Goal: Book appointment/travel/reservation

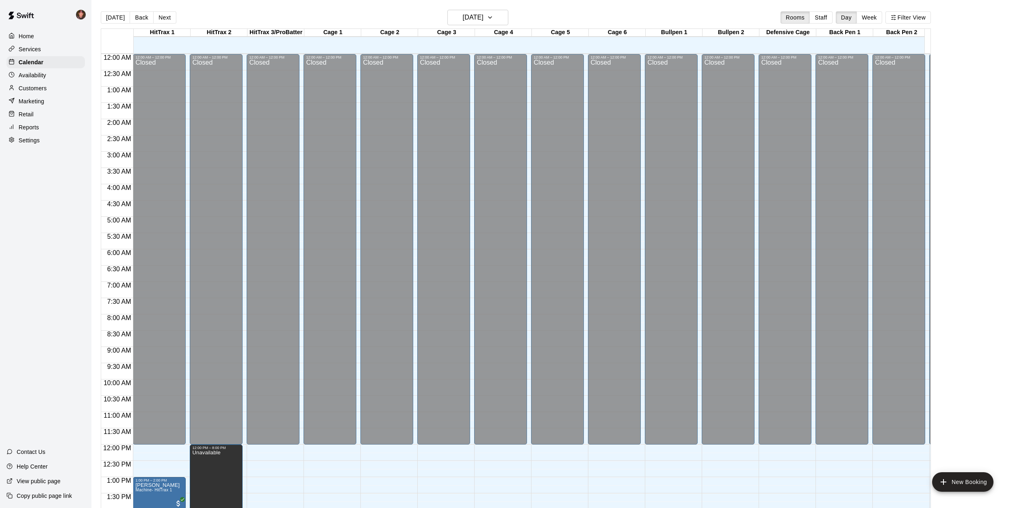
scroll to position [323, 0]
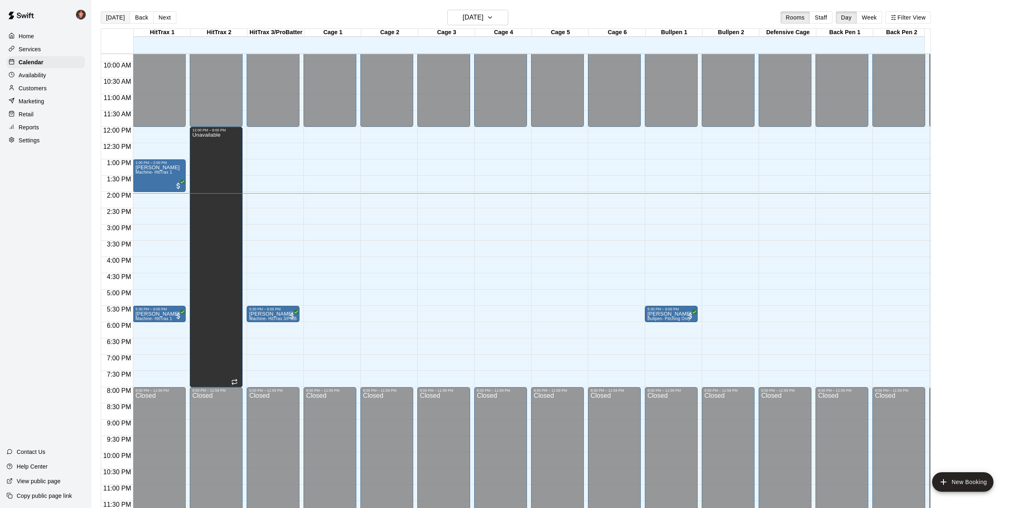
click at [108, 21] on button "[DATE]" at bounding box center [115, 17] width 29 height 12
click at [40, 88] on p "Customers" at bounding box center [33, 88] width 28 height 8
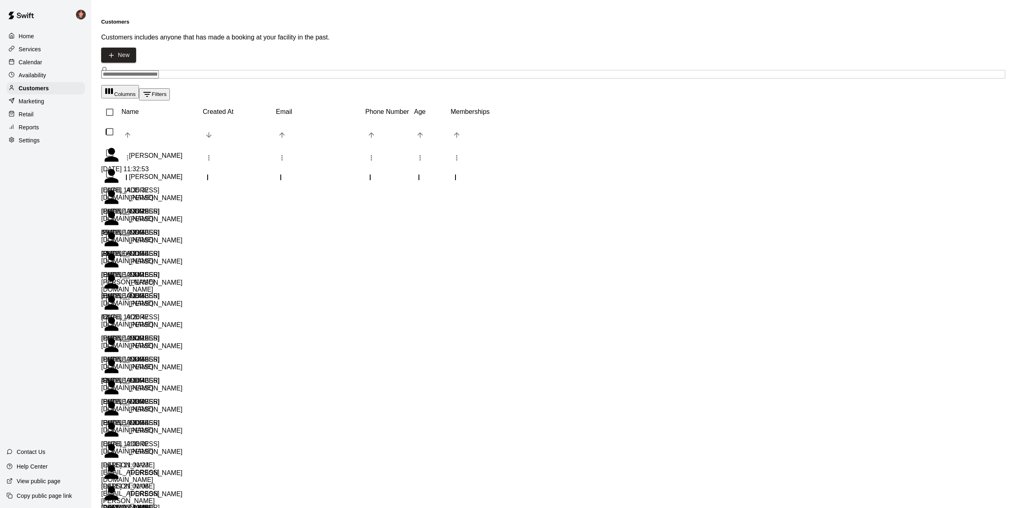
click at [148, 70] on input "Search customers by name or email" at bounding box center [130, 74] width 58 height 8
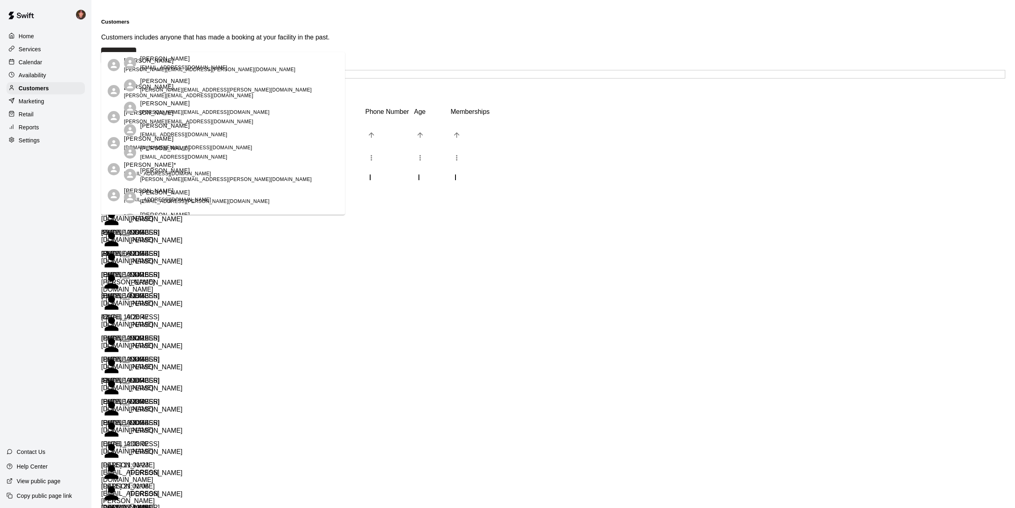
scroll to position [66, 0]
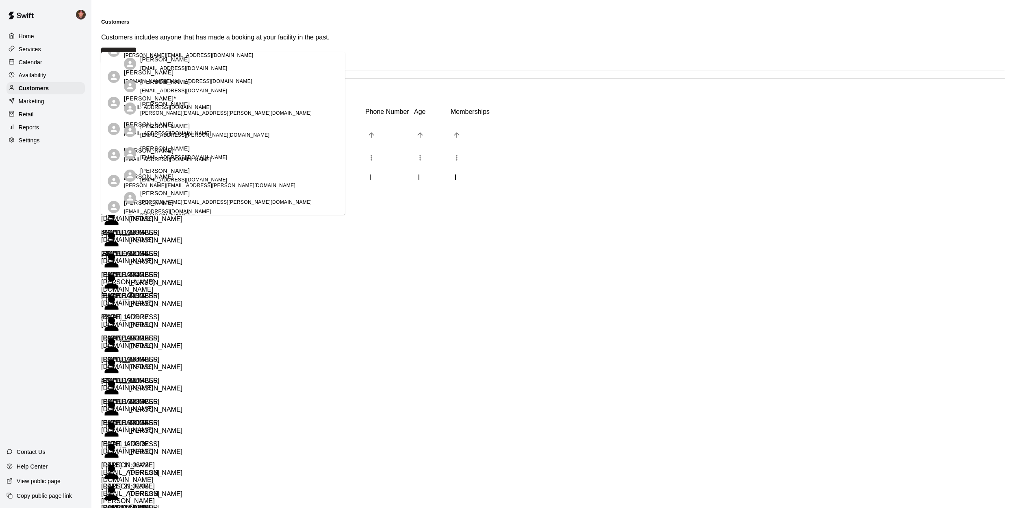
type input "*****"
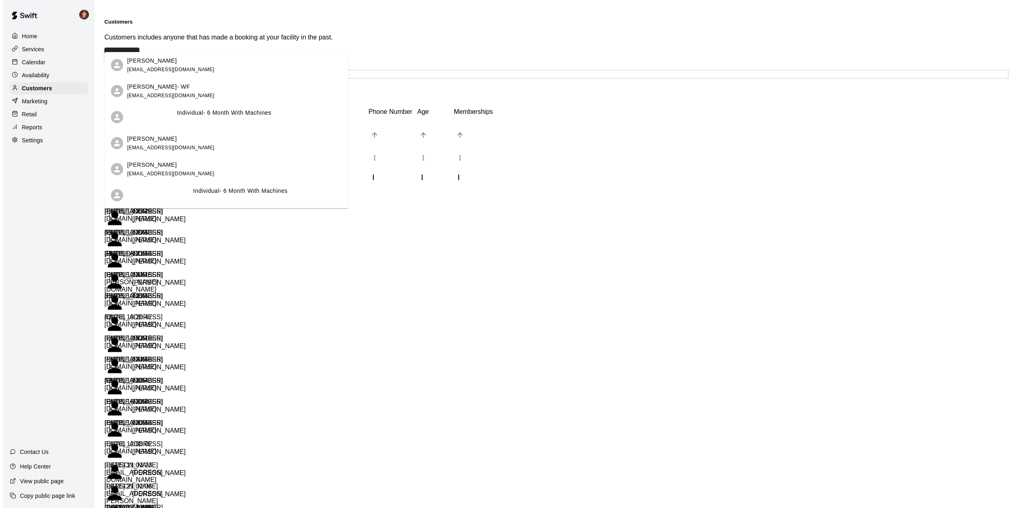
scroll to position [0, 0]
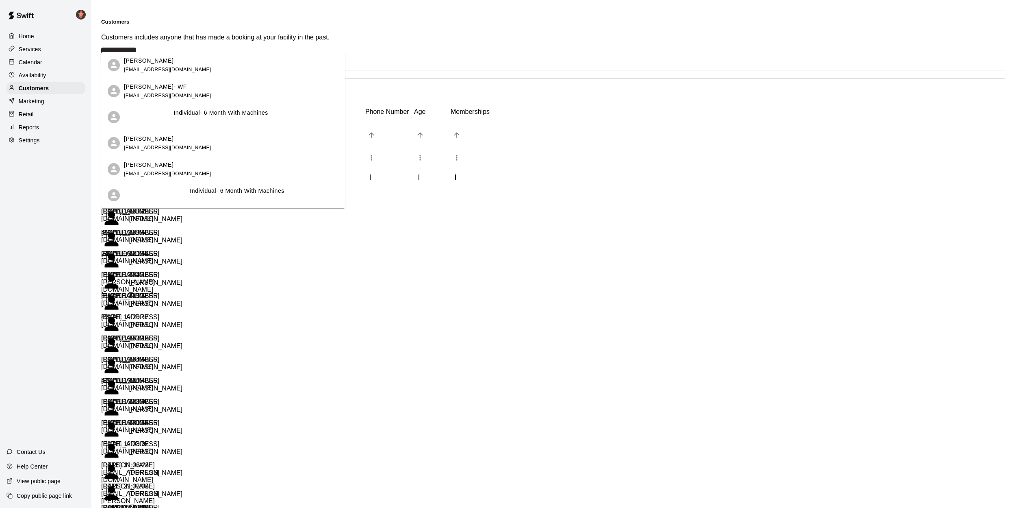
click at [261, 115] on div "[PERSON_NAME] Individual- 6 Month With Machines [EMAIL_ADDRESS][DOMAIN_NAME]" at bounding box center [231, 117] width 215 height 46
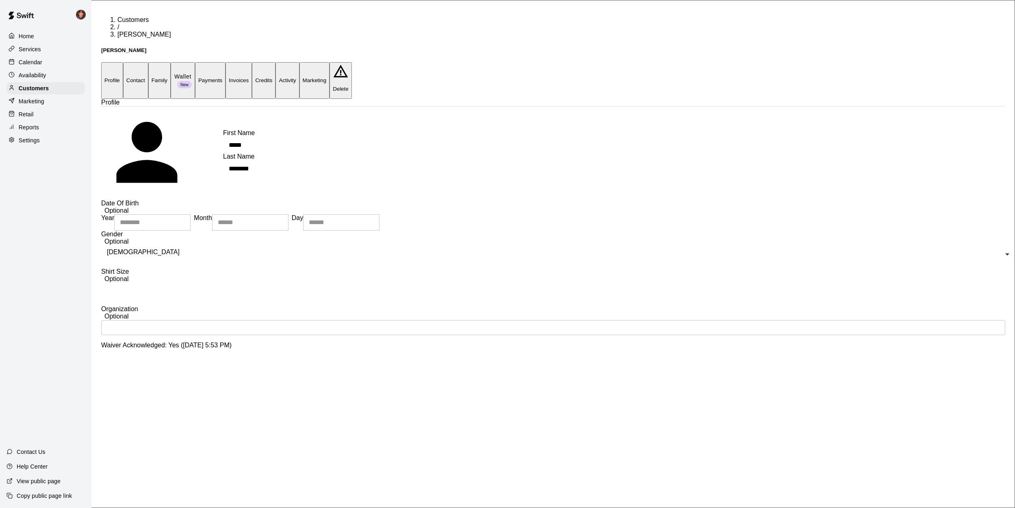
click at [299, 62] on button "Activity" at bounding box center [288, 80] width 24 height 36
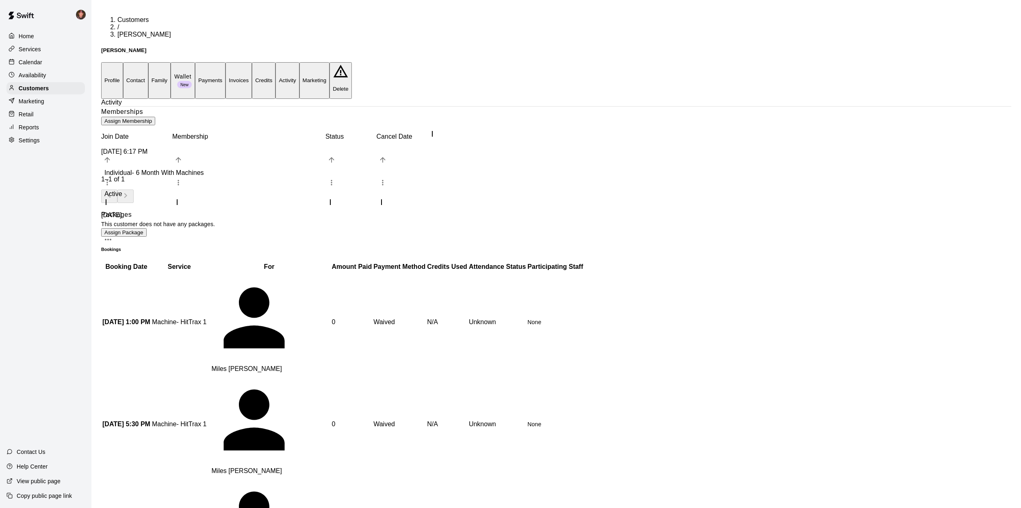
click at [226, 62] on button "Payments" at bounding box center [210, 80] width 30 height 36
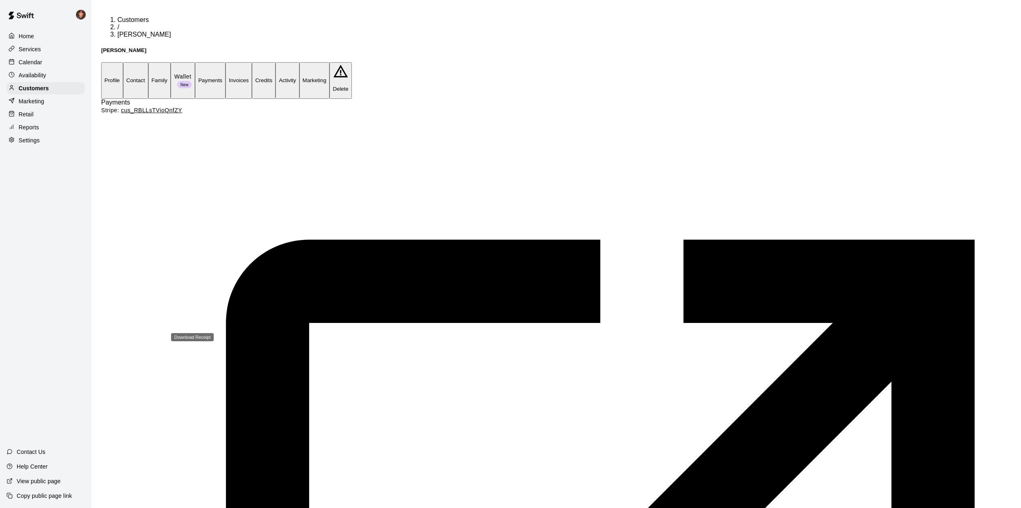
click at [299, 62] on button "Activity" at bounding box center [288, 80] width 24 height 36
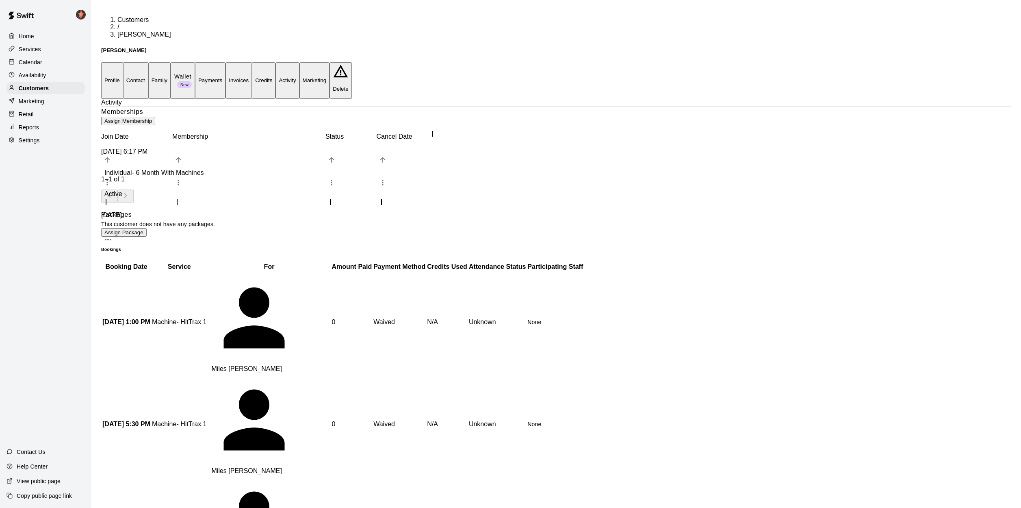
click at [226, 62] on button "Payments" at bounding box center [210, 80] width 30 height 36
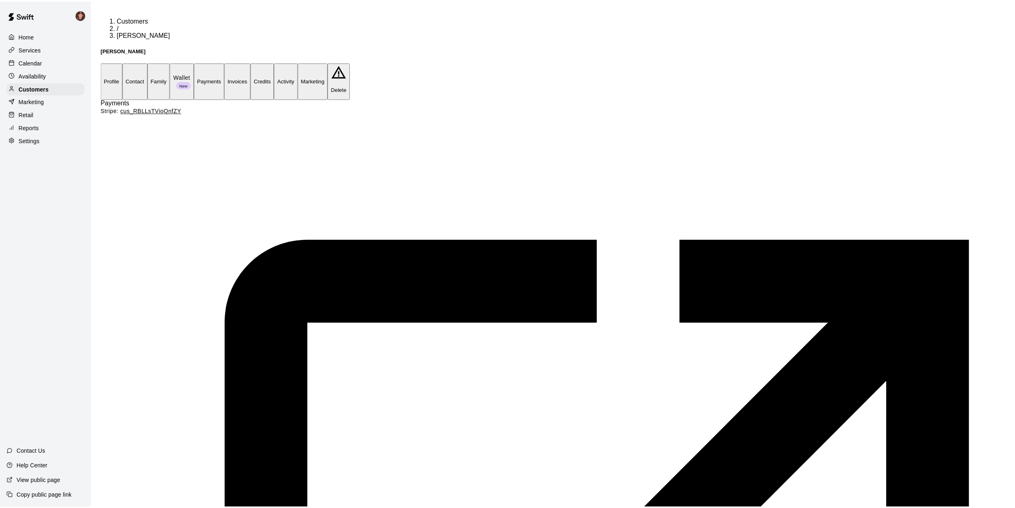
scroll to position [0, 0]
click at [30, 52] on p "Services" at bounding box center [30, 49] width 22 height 8
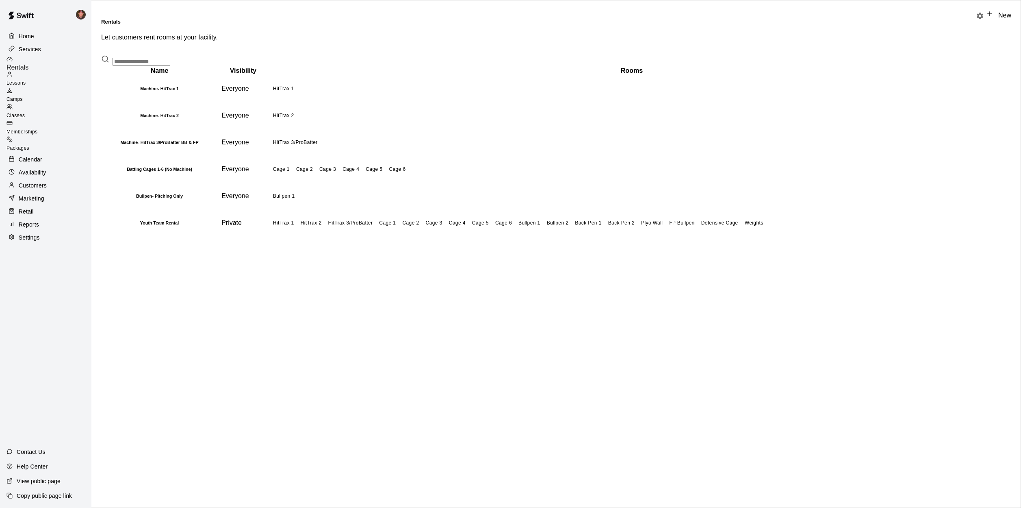
click at [35, 129] on span "Memberships" at bounding box center [22, 132] width 31 height 6
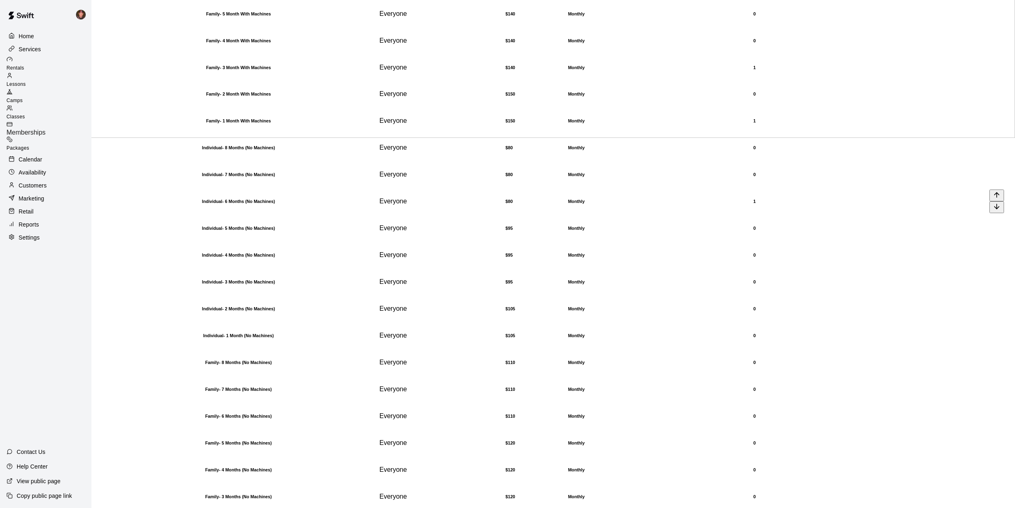
scroll to position [384, 0]
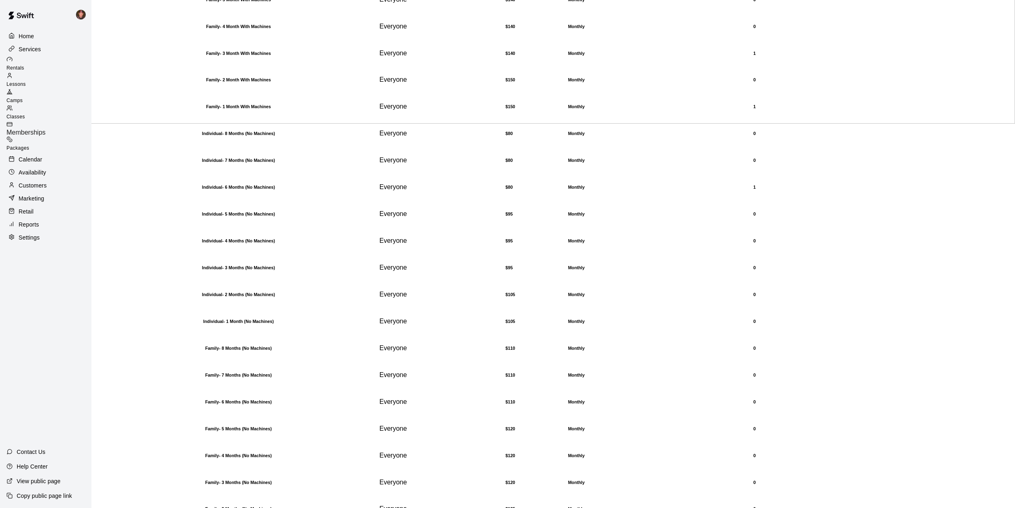
click at [92, 340] on main "Memberships Charge customers on a recurring basis for discounts and special acc…" at bounding box center [553, 205] width 924 height 1178
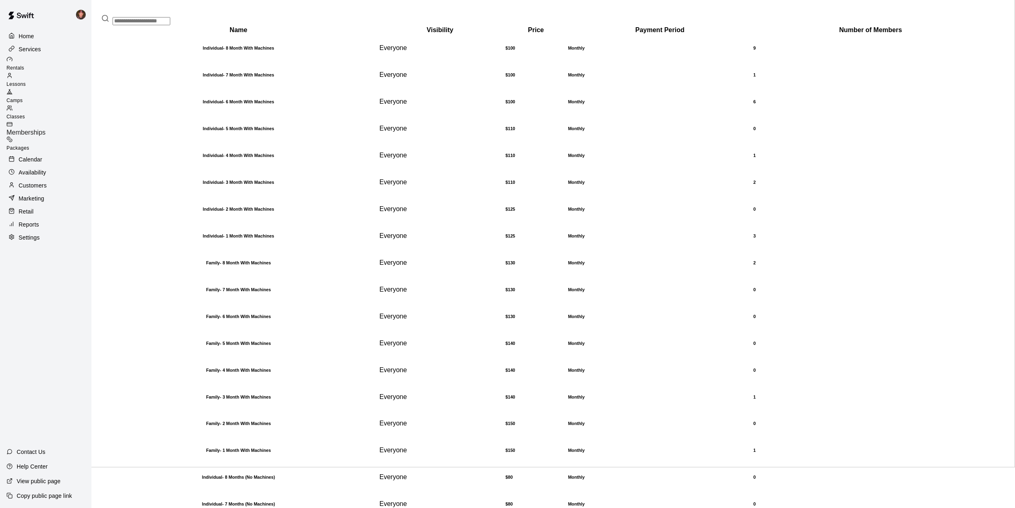
scroll to position [0, 0]
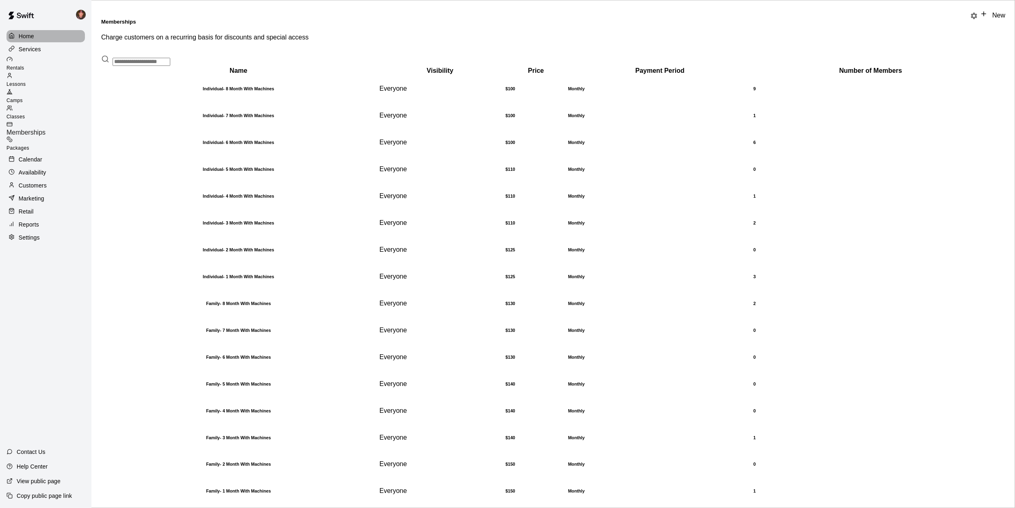
click at [24, 34] on p "Home" at bounding box center [26, 36] width 15 height 8
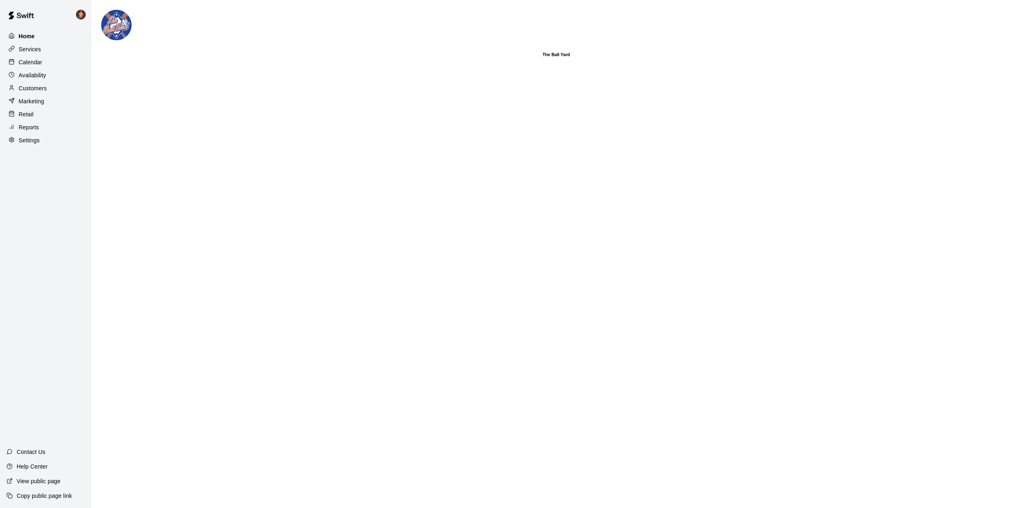
click at [22, 38] on p "Home" at bounding box center [27, 36] width 16 height 8
click at [19, 62] on p "Calendar" at bounding box center [31, 62] width 24 height 8
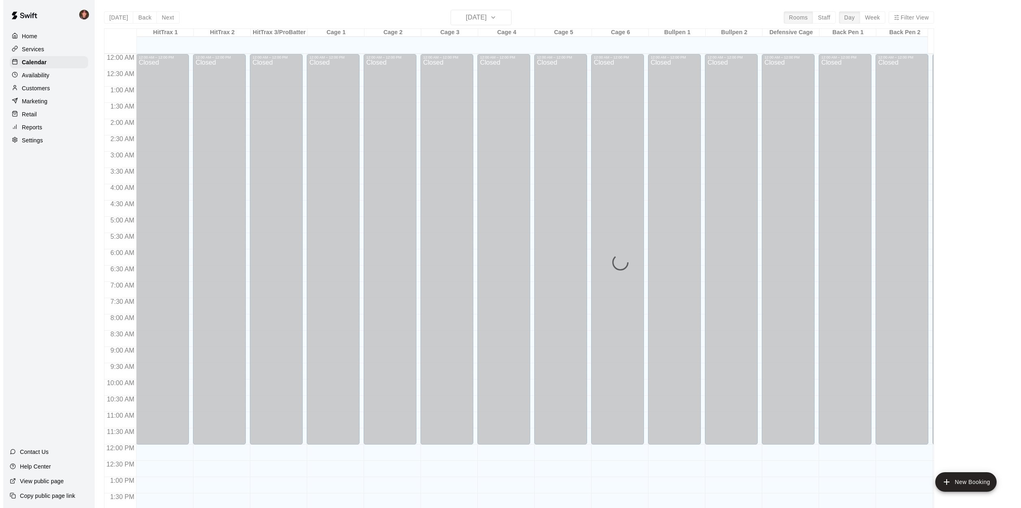
scroll to position [293, 0]
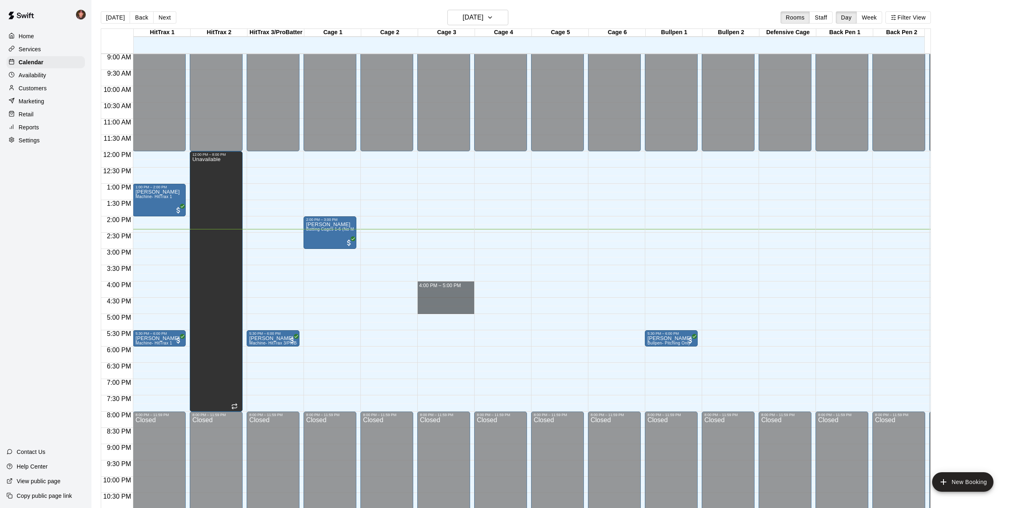
drag, startPoint x: 442, startPoint y: 283, endPoint x: 442, endPoint y: 306, distance: 23.6
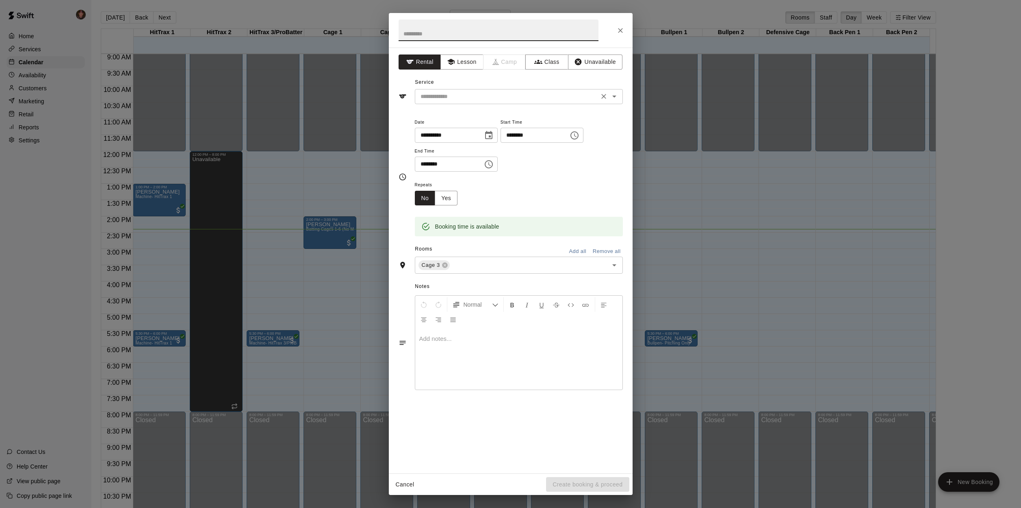
click at [461, 97] on input "text" at bounding box center [506, 96] width 179 height 10
click at [457, 64] on button "Lesson" at bounding box center [461, 61] width 43 height 15
click at [457, 95] on input "text" at bounding box center [506, 96] width 179 height 10
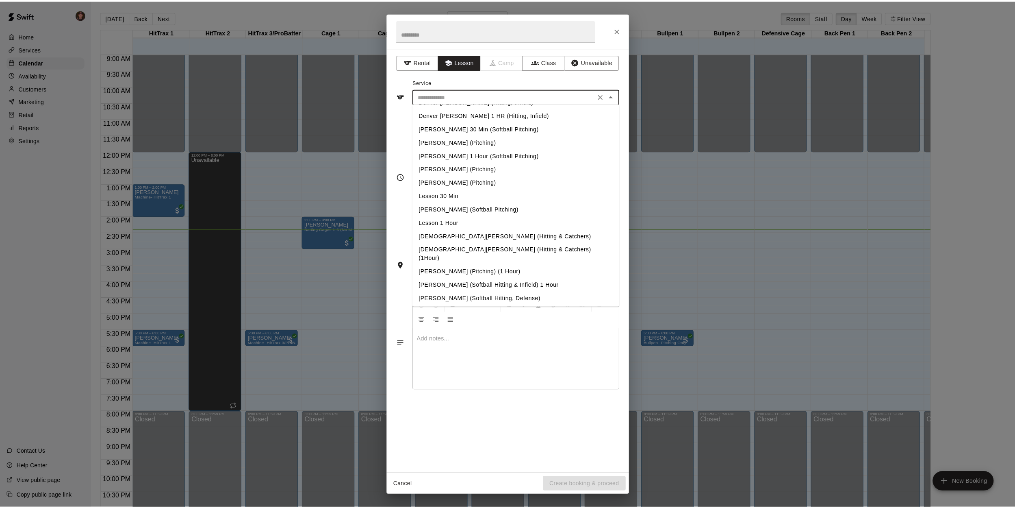
scroll to position [98, 0]
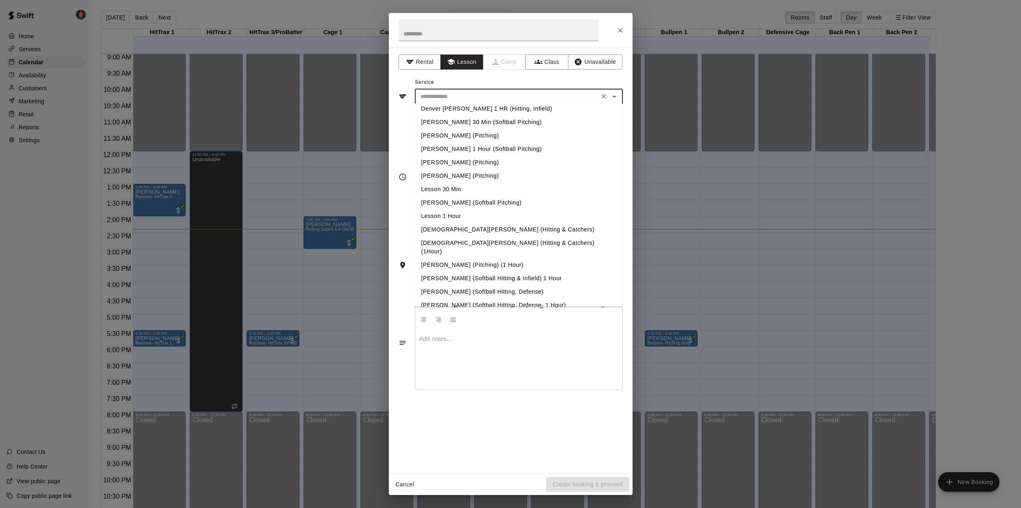
click at [527, 298] on li "[PERSON_NAME] (Softball Hitting, Defense- 1 Hour)" at bounding box center [519, 304] width 208 height 13
type input "**********"
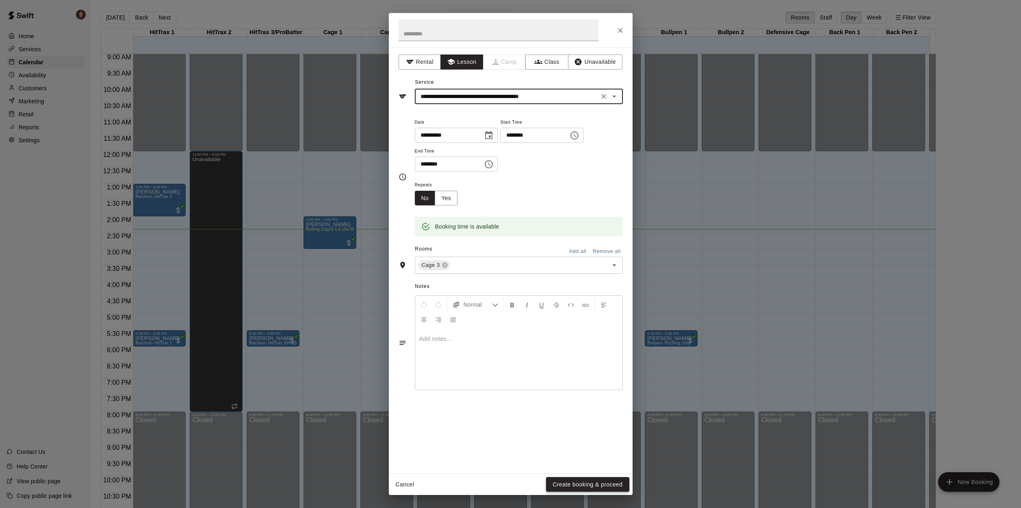
click at [580, 482] on button "Create booking & proceed" at bounding box center [587, 484] width 83 height 15
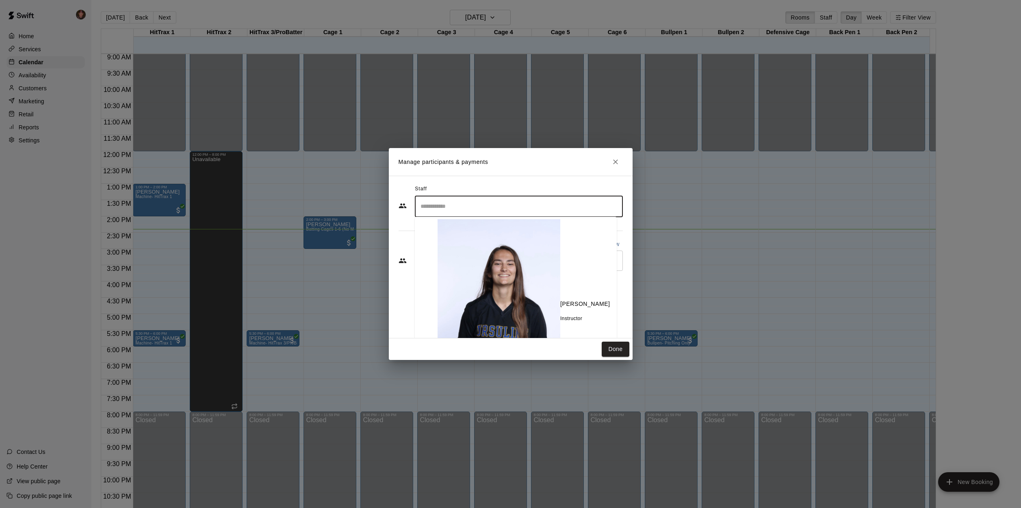
click at [452, 213] on input "Search staff" at bounding box center [519, 206] width 201 height 14
click at [560, 299] on div "[PERSON_NAME] Instructor" at bounding box center [585, 310] width 50 height 23
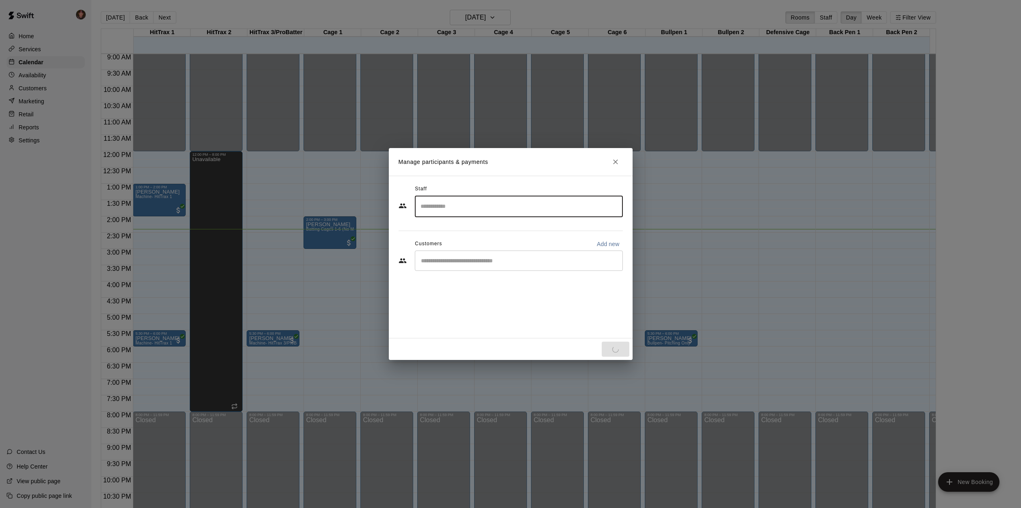
click at [467, 258] on input "Start typing to search customers..." at bounding box center [519, 260] width 201 height 8
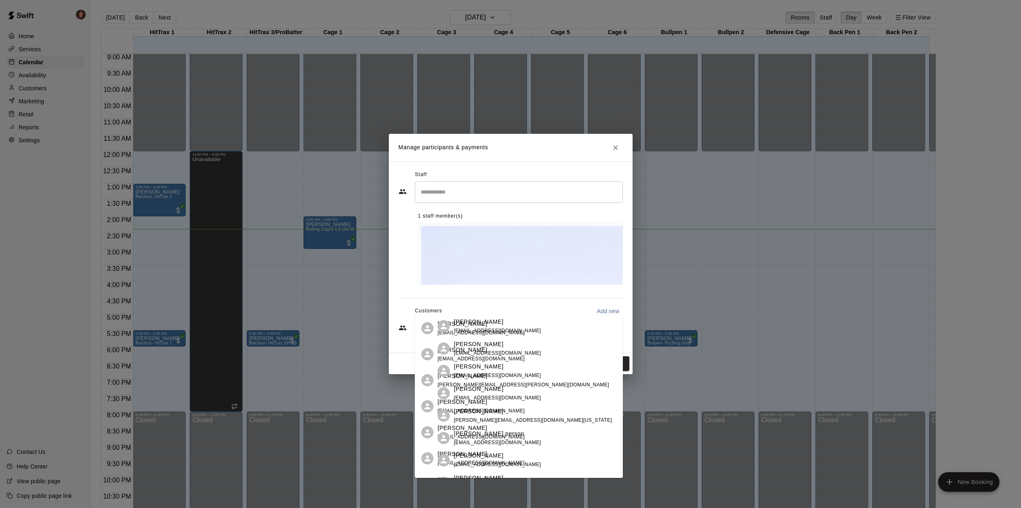
type input "****"
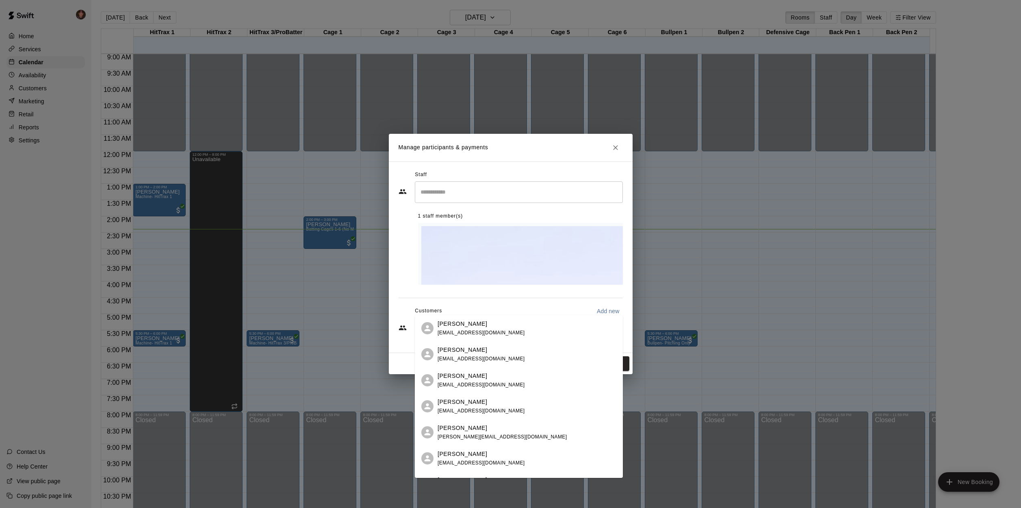
click at [468, 377] on p "[PERSON_NAME]" at bounding box center [463, 375] width 50 height 9
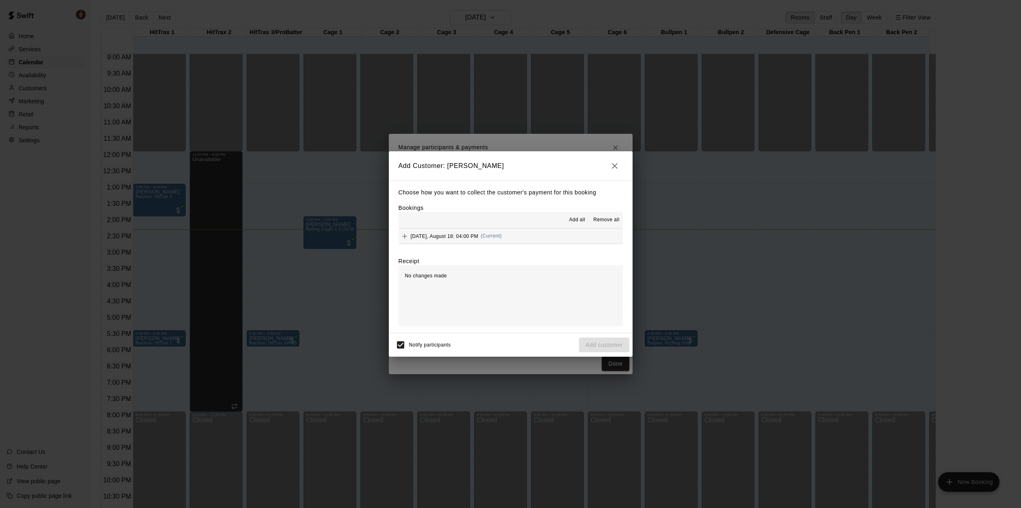
click at [482, 241] on div "[DATE], August 18: 04:00 PM (Current)" at bounding box center [450, 236] width 103 height 12
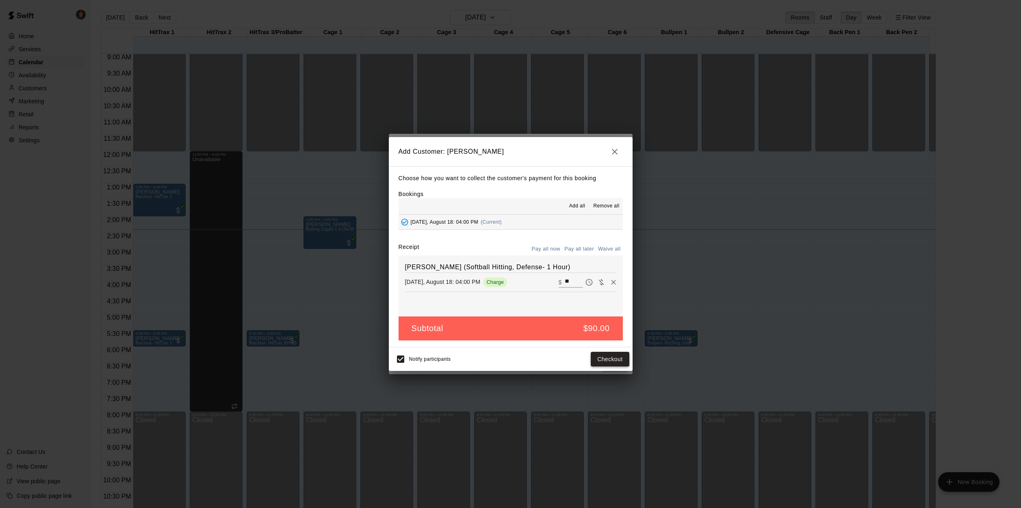
click at [618, 361] on button "Checkout" at bounding box center [610, 358] width 38 height 15
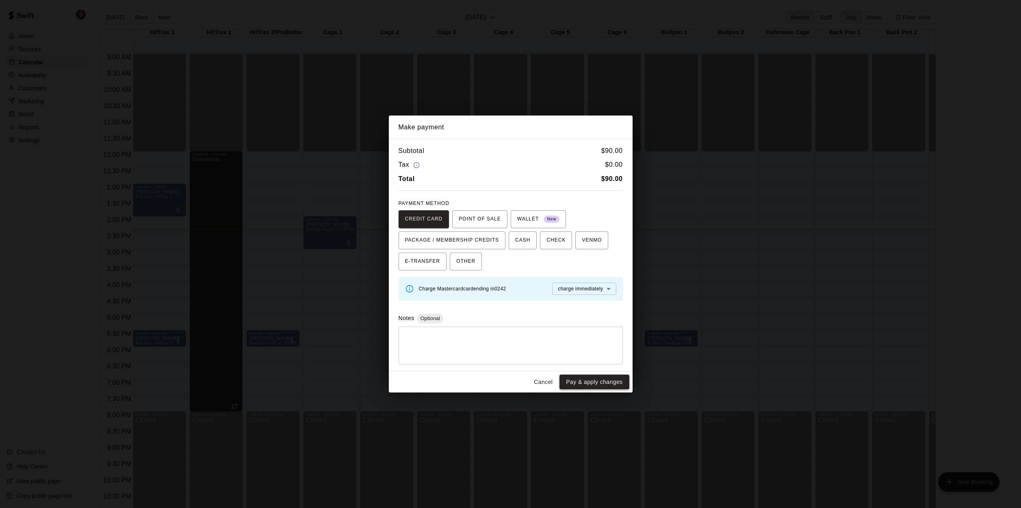
click at [605, 383] on button "Pay & apply changes" at bounding box center [594, 381] width 69 height 15
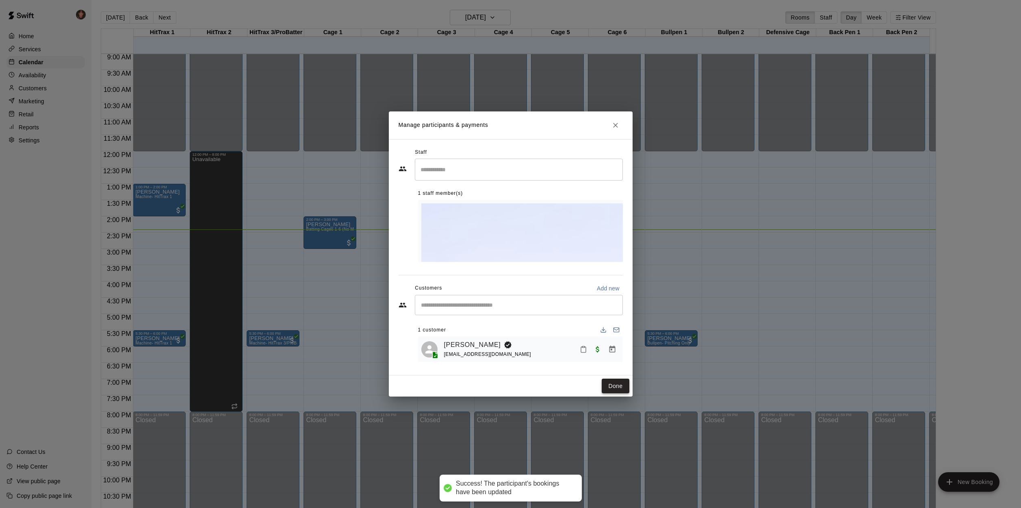
click at [613, 378] on button "Done" at bounding box center [615, 385] width 27 height 15
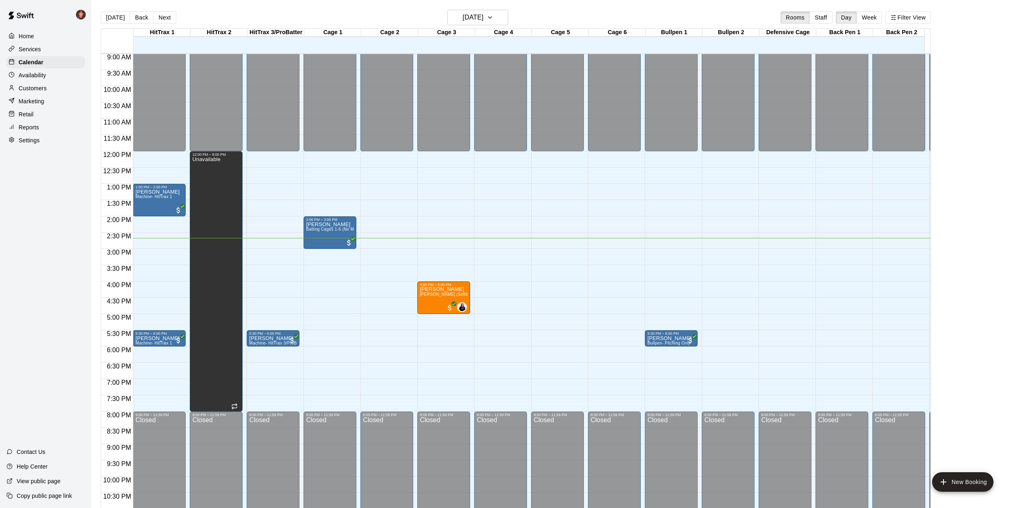
click at [204, 15] on div "[DATE] Back [DATE][DATE] Rooms Staff Day Week Filter View" at bounding box center [516, 19] width 830 height 19
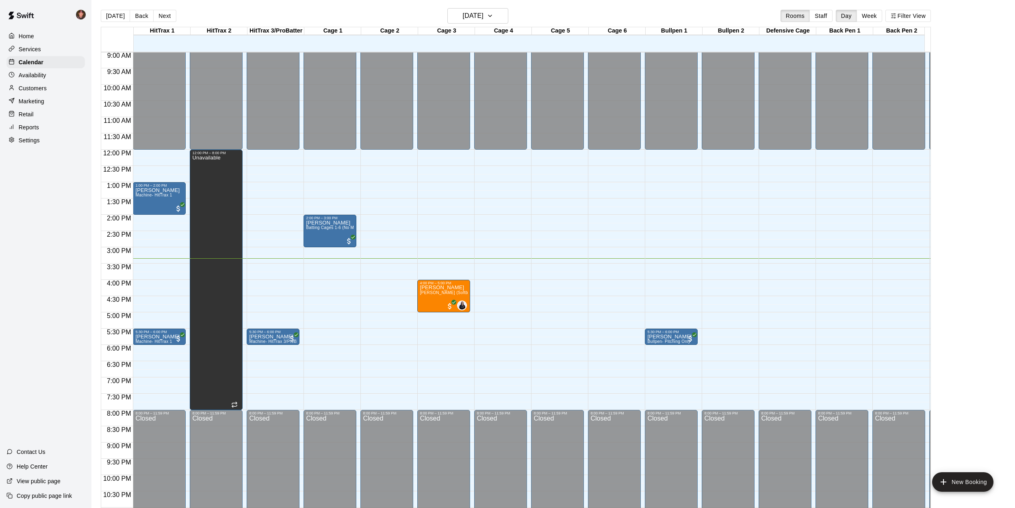
scroll to position [0, 0]
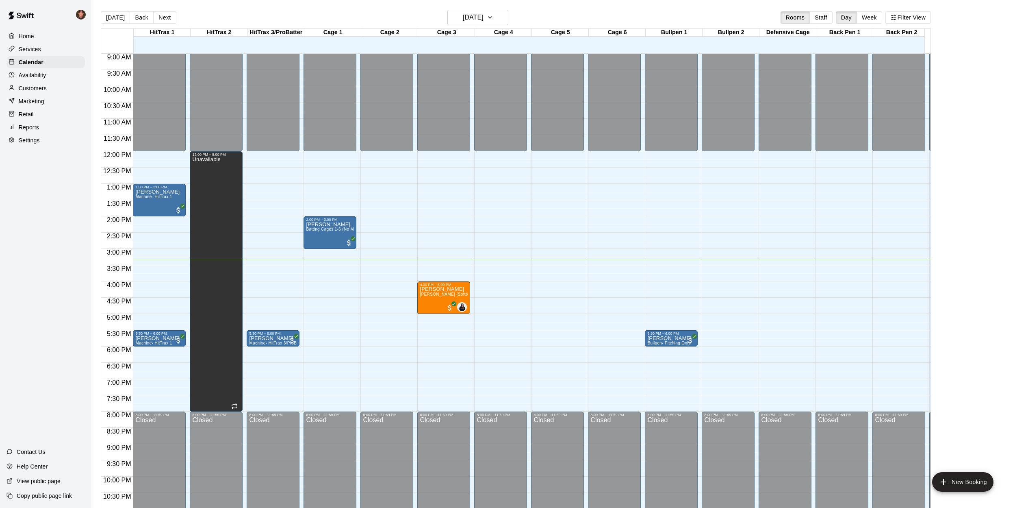
drag, startPoint x: 190, startPoint y: 14, endPoint x: 157, endPoint y: 28, distance: 35.7
click at [190, 14] on div "[DATE] Back [DATE][DATE] Rooms Staff Day Week Filter View" at bounding box center [516, 19] width 830 height 19
click at [196, 18] on div "[DATE] Back [DATE][DATE] Rooms Staff Day Week Filter View" at bounding box center [516, 19] width 830 height 19
drag, startPoint x: 194, startPoint y: 17, endPoint x: 190, endPoint y: 12, distance: 5.8
click at [193, 17] on div "[DATE] Back [DATE][DATE] Rooms Staff Day Week Filter View" at bounding box center [516, 19] width 830 height 19
